Goal: Information Seeking & Learning: Check status

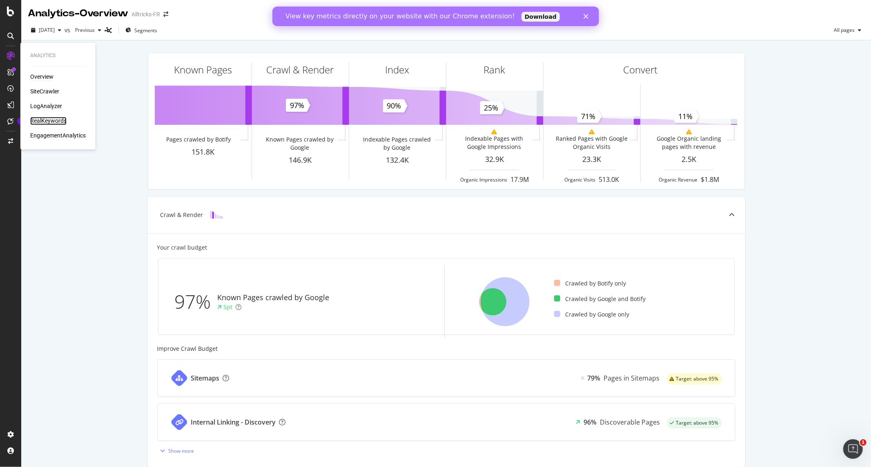
click at [51, 120] on div "RealKeywords" at bounding box center [48, 121] width 36 height 8
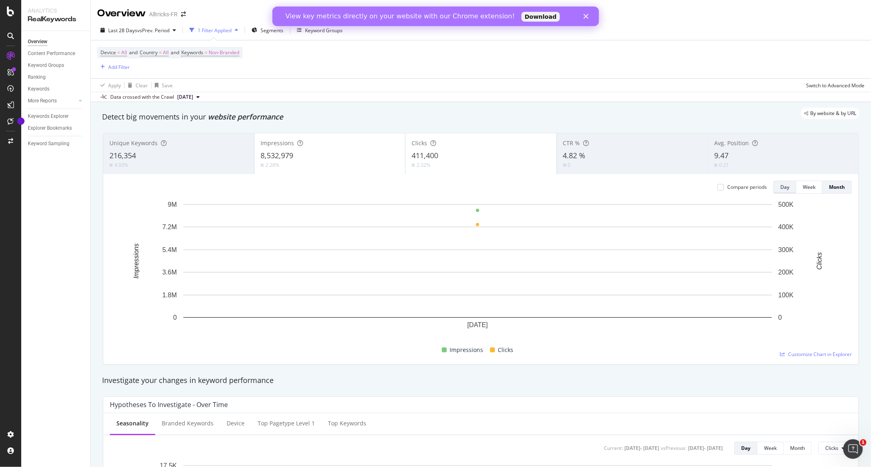
click at [782, 188] on div "Day" at bounding box center [784, 187] width 9 height 7
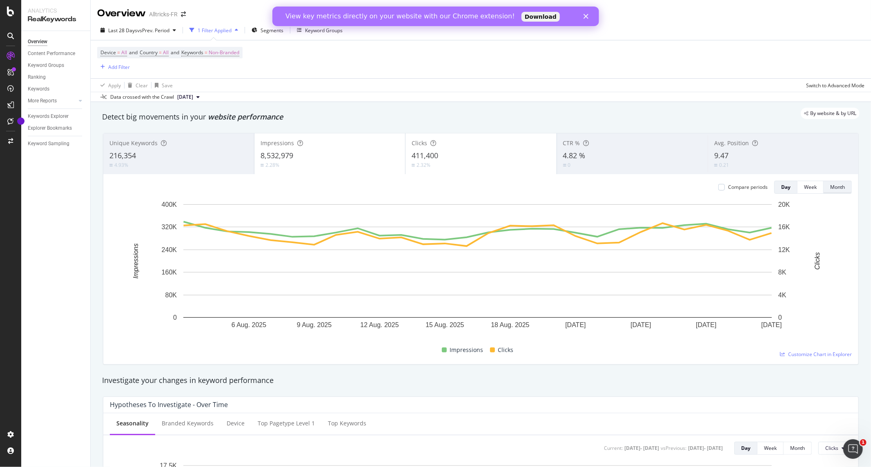
click at [830, 188] on div "Month" at bounding box center [837, 187] width 15 height 7
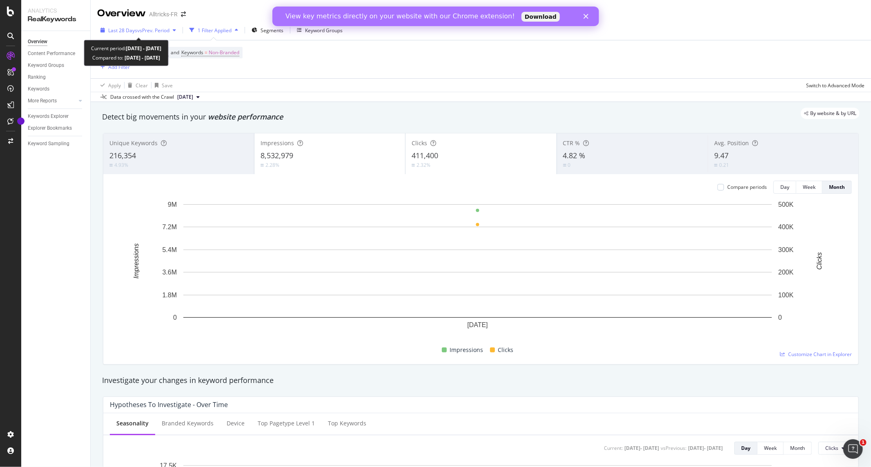
click at [154, 27] on span "vs Prev. Period" at bounding box center [153, 30] width 32 height 7
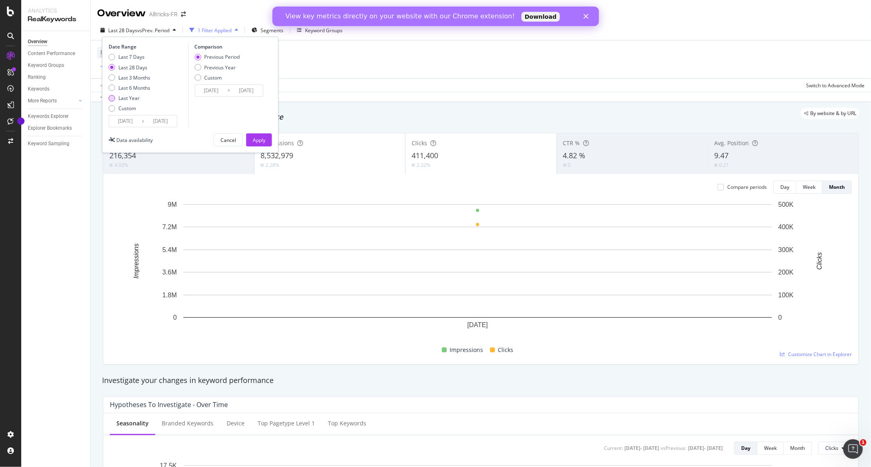
click at [137, 99] on div "Last Year" at bounding box center [128, 98] width 21 height 7
type input "[DATE]"
click at [259, 139] on div "Apply" at bounding box center [259, 140] width 13 height 7
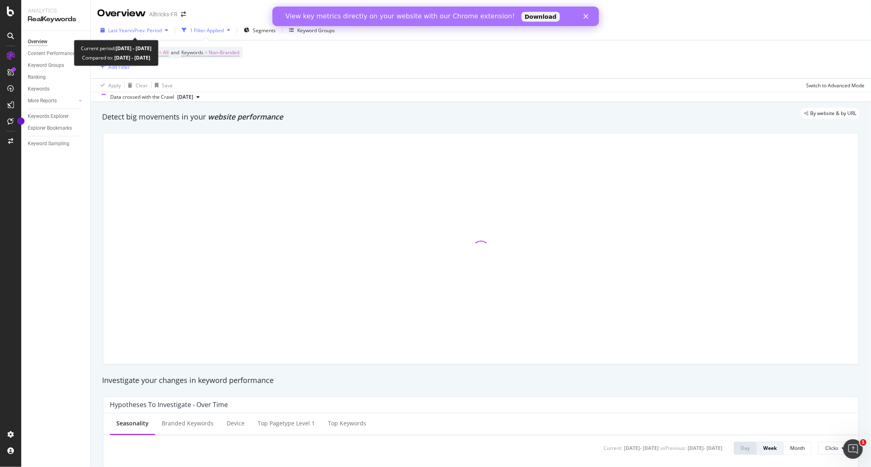
click at [147, 37] on button "Last Year vs Prev. Period" at bounding box center [134, 30] width 74 height 13
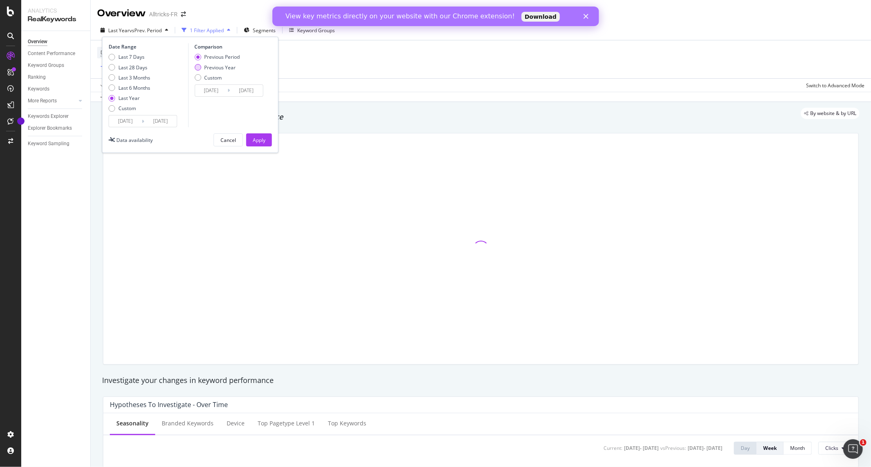
click at [220, 67] on div "Previous Year" at bounding box center [219, 67] width 31 height 7
type input "[DATE]"
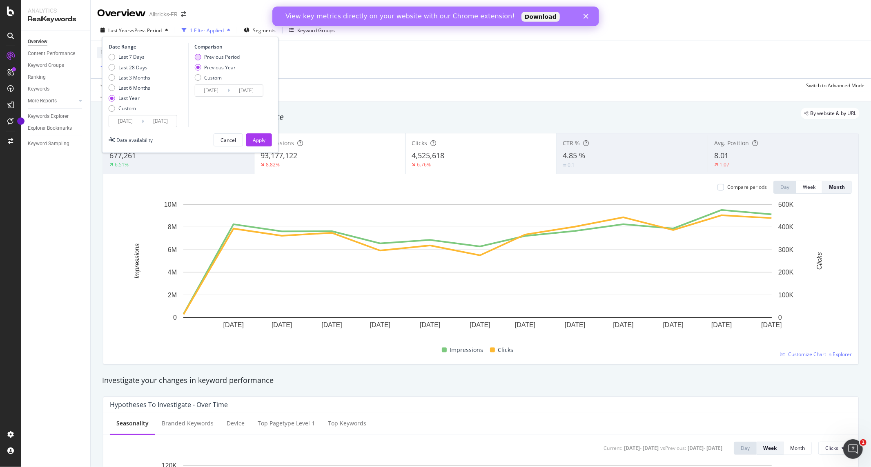
click at [225, 59] on div "Previous Period" at bounding box center [222, 56] width 36 height 7
type input "[DATE]"
click at [334, 115] on div "By website & by URL" at bounding box center [476, 113] width 765 height 11
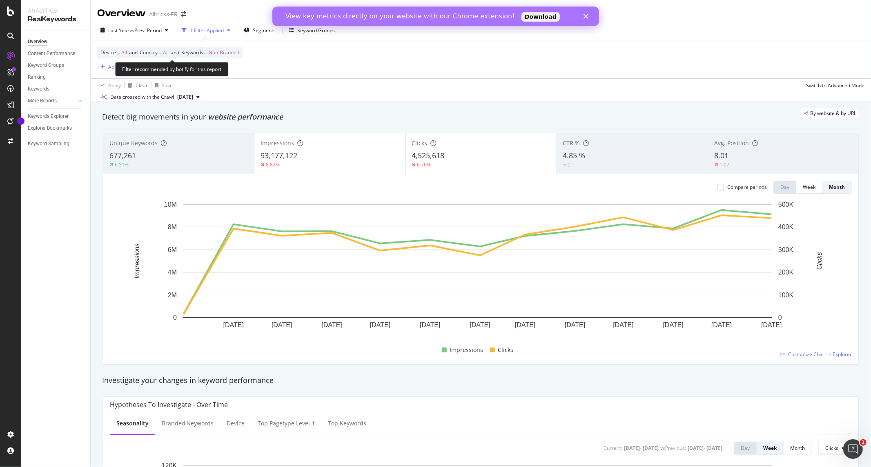
click at [226, 53] on span "Non-Branded" at bounding box center [224, 52] width 31 height 11
click at [233, 73] on icon "button" at bounding box center [232, 72] width 3 height 5
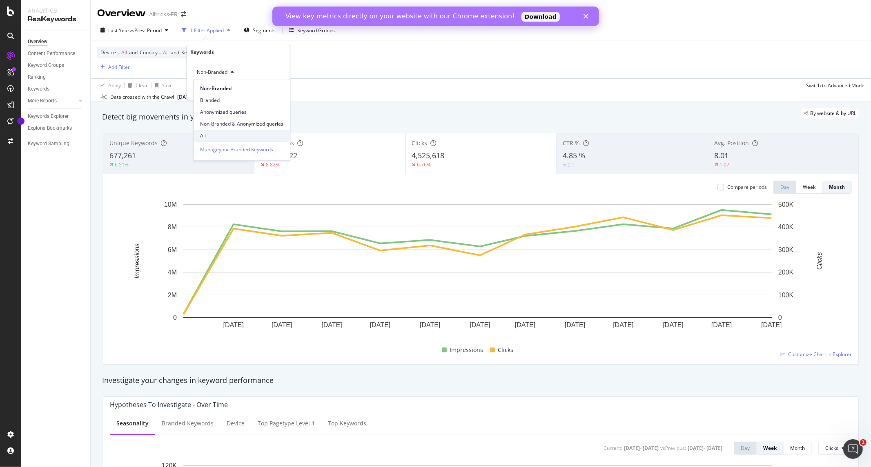
click at [221, 136] on span "All" at bounding box center [241, 135] width 83 height 7
click at [282, 94] on div "All Cancel Add filter Apply" at bounding box center [238, 79] width 103 height 41
click at [275, 87] on div "Apply" at bounding box center [277, 89] width 13 height 7
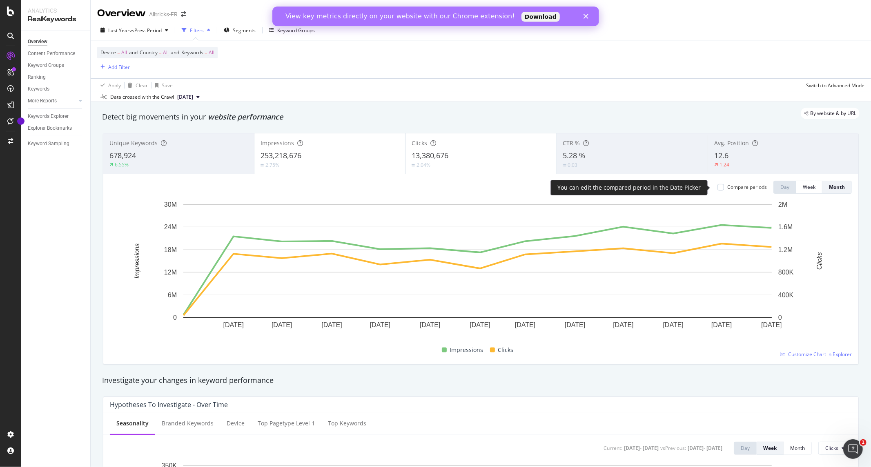
click at [717, 190] on div "Compare periods" at bounding box center [741, 187] width 49 height 7
click at [717, 189] on div at bounding box center [720, 187] width 7 height 7
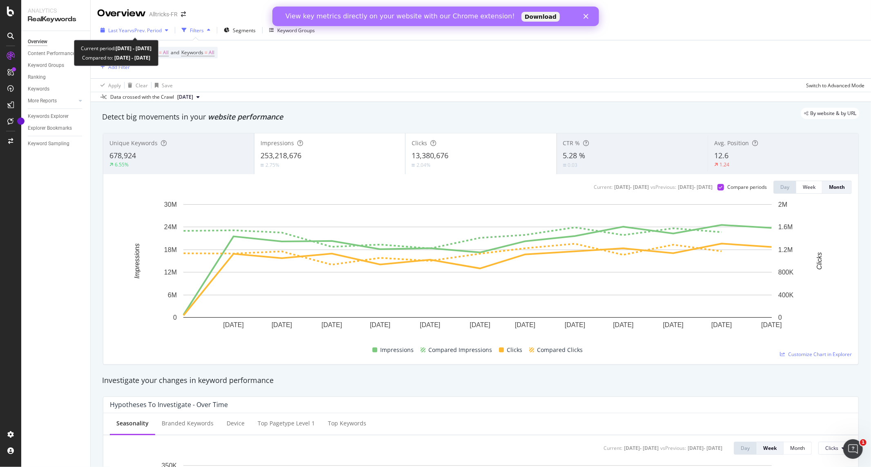
click at [133, 27] on span "vs Prev. Period" at bounding box center [145, 30] width 32 height 7
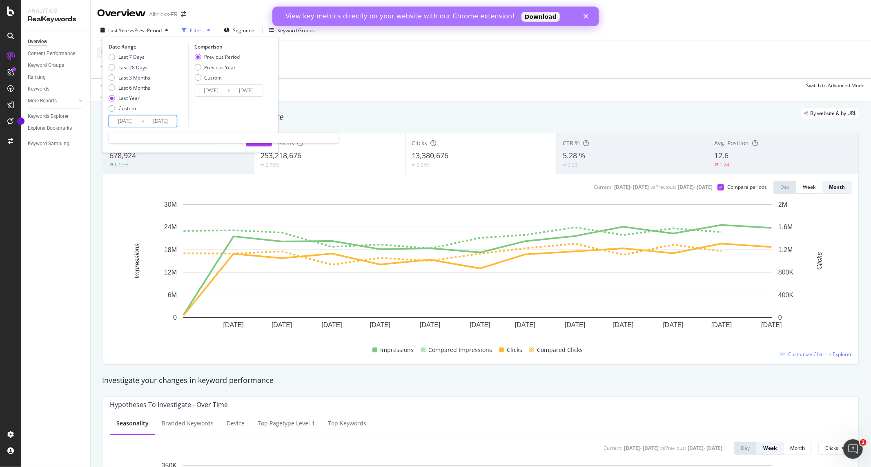
click at [140, 121] on input "[DATE]" at bounding box center [125, 121] width 33 height 11
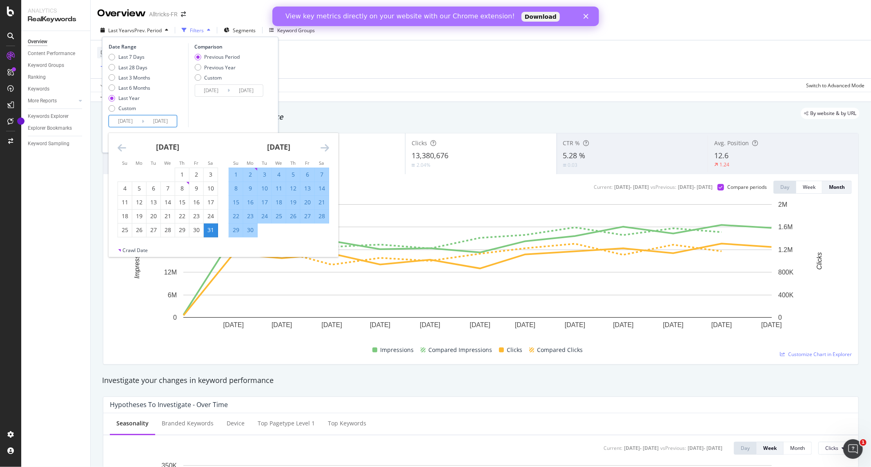
drag, startPoint x: 128, startPoint y: 120, endPoint x: 139, endPoint y: 120, distance: 10.6
click at [139, 120] on input "[DATE]" at bounding box center [125, 121] width 33 height 11
click at [139, 123] on input "[DATE]" at bounding box center [125, 121] width 33 height 11
drag, startPoint x: 129, startPoint y: 120, endPoint x: 141, endPoint y: 121, distance: 12.3
click at [141, 121] on input "[DATE]" at bounding box center [125, 121] width 33 height 11
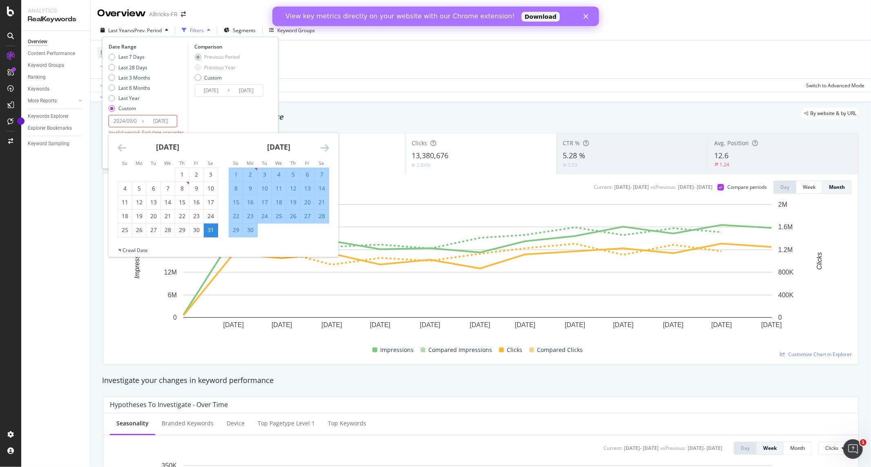
type input "[DATE]"
click at [222, 111] on div "Comparison Previous Period Previous Year Custom [DATE] Navigate forward to inte…" at bounding box center [227, 85] width 78 height 84
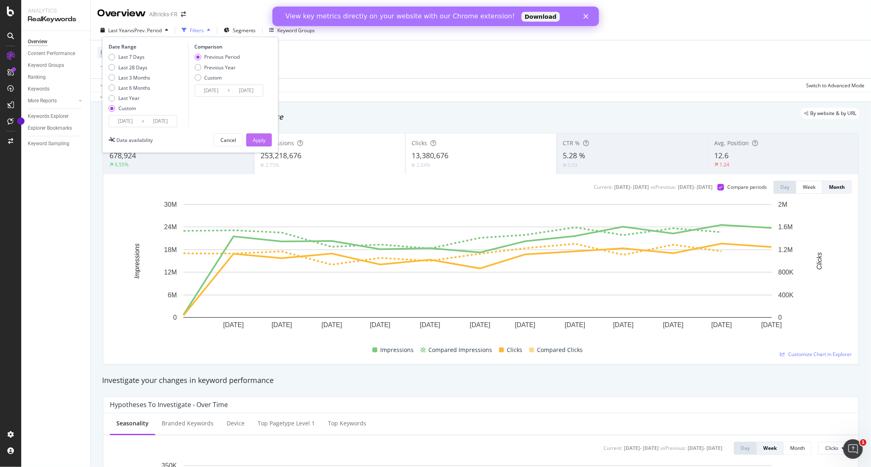
click at [260, 137] on div "Apply" at bounding box center [259, 140] width 13 height 7
